Goal: Task Accomplishment & Management: Manage account settings

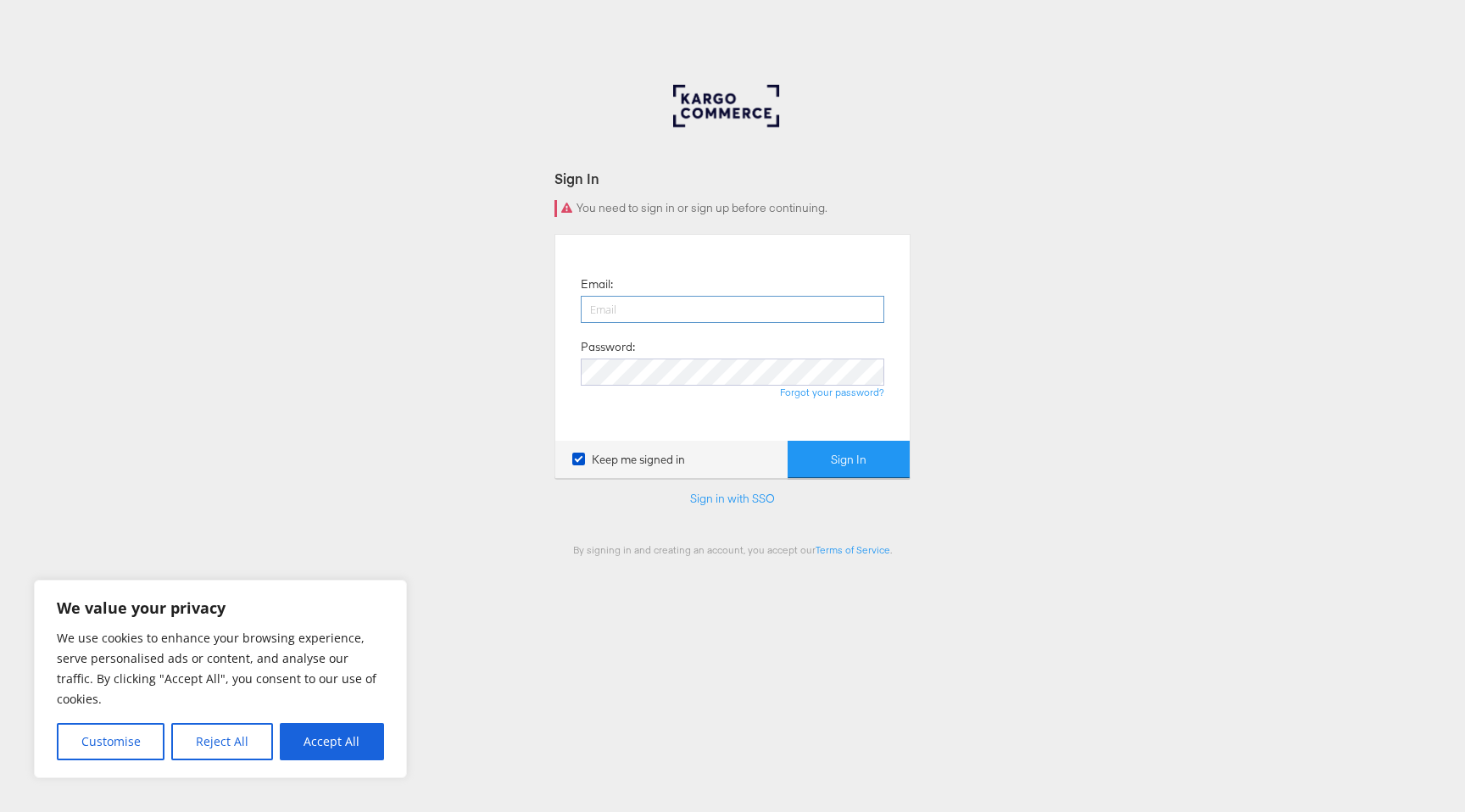
click at [648, 312] on input "email" at bounding box center [733, 309] width 304 height 27
click at [705, 290] on div "Email: Password: Forgot your password?" at bounding box center [733, 337] width 329 height 180
click at [705, 299] on input "email" at bounding box center [733, 309] width 304 height 27
type input "[PERSON_NAME][EMAIL_ADDRESS][PERSON_NAME][DOMAIN_NAME]"
click at [787, 440] on button "Sign In" at bounding box center [848, 459] width 122 height 38
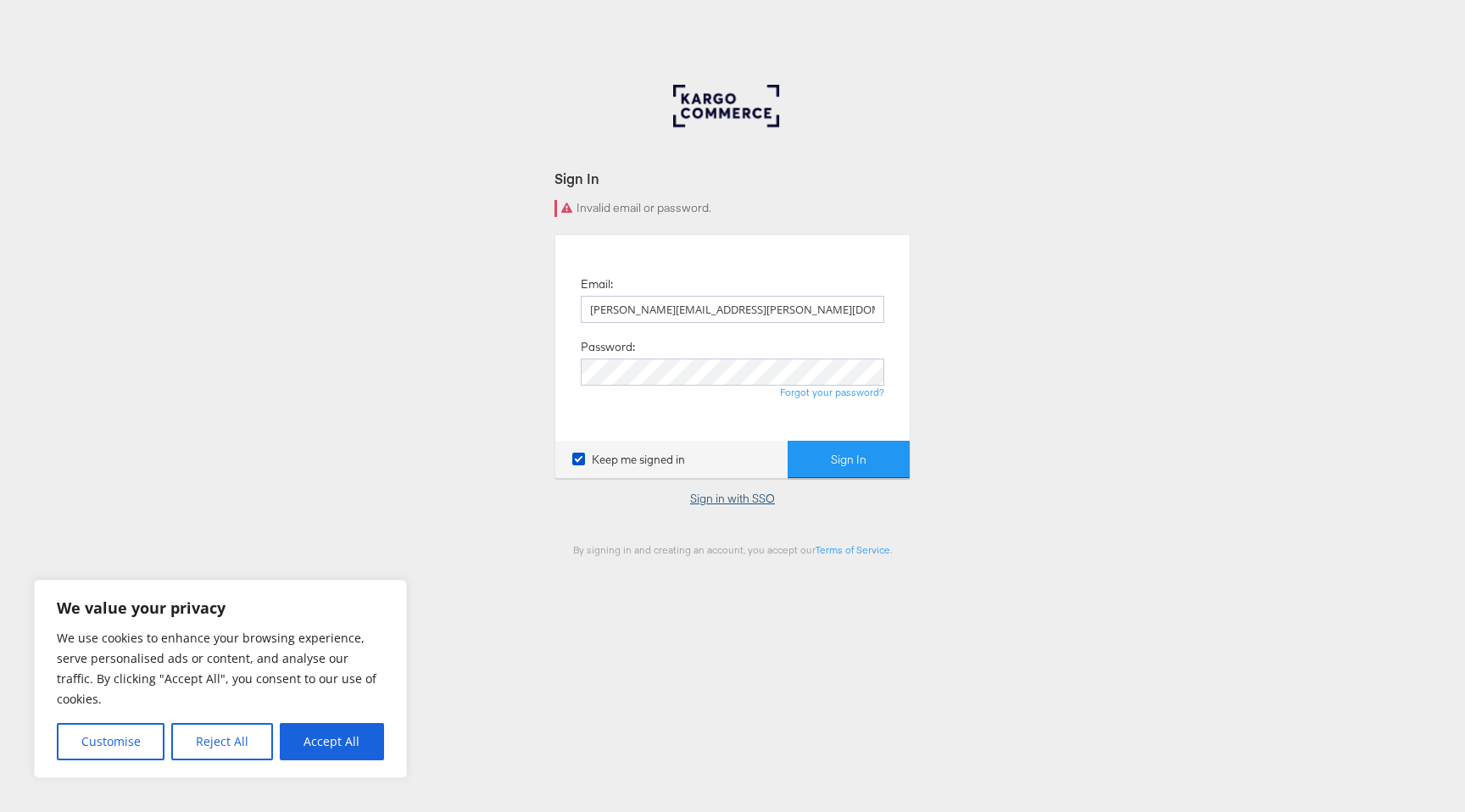
click at [751, 498] on link "Sign in with SSO" at bounding box center [732, 498] width 85 height 16
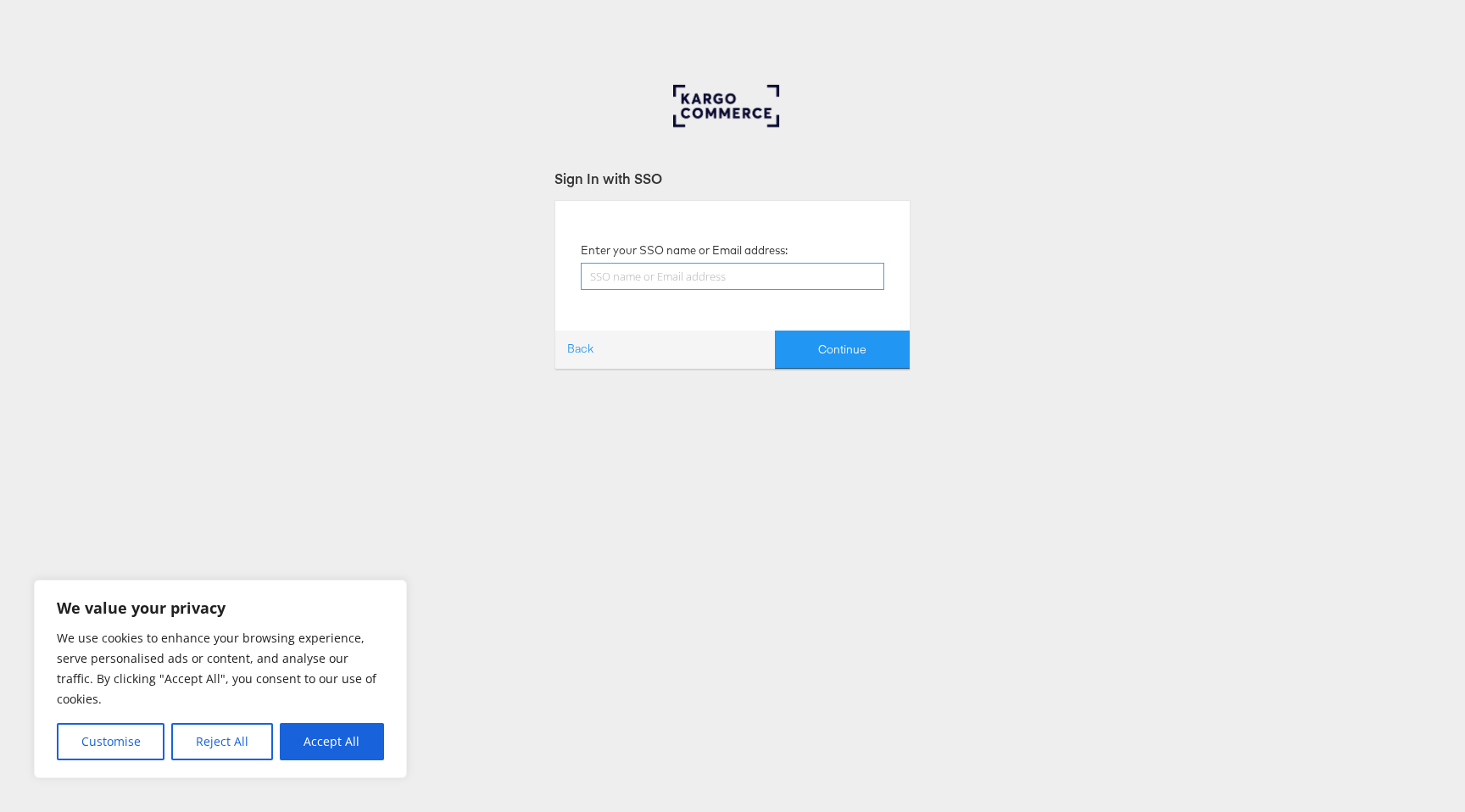
click at [719, 283] on input "text" at bounding box center [733, 276] width 304 height 27
type input "[PERSON_NAME][EMAIL_ADDRESS][PERSON_NAME][DOMAIN_NAME]"
click at [775, 330] on button "Continue" at bounding box center [842, 349] width 135 height 38
